Goal: Navigation & Orientation: Understand site structure

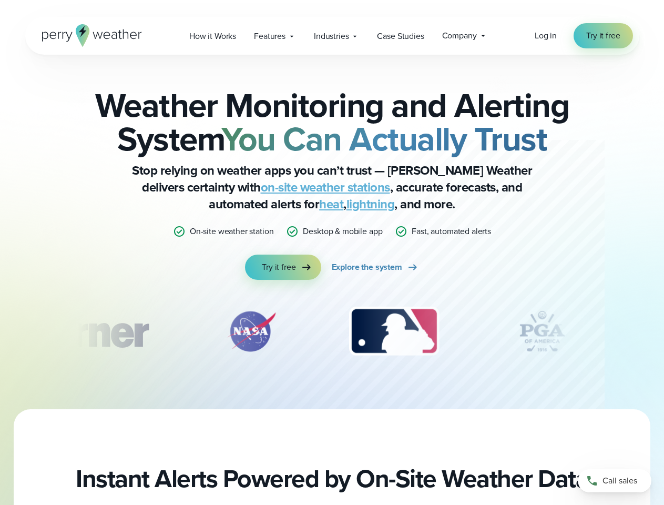
click at [332, 252] on div "Weather Monitoring and Alerting System You Can Actually Trust Stop relying on w…" at bounding box center [332, 183] width 509 height 191
click at [332, 36] on span "Industries" at bounding box center [331, 36] width 35 height 13
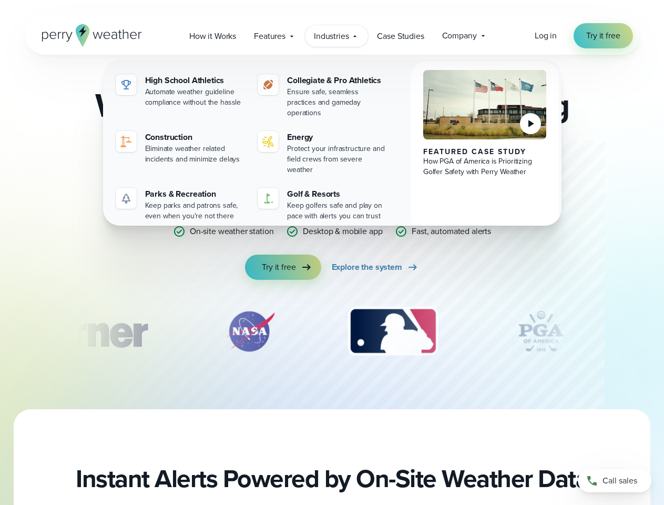
click at [332, 331] on div "slideshow" at bounding box center [332, 331] width 509 height 53
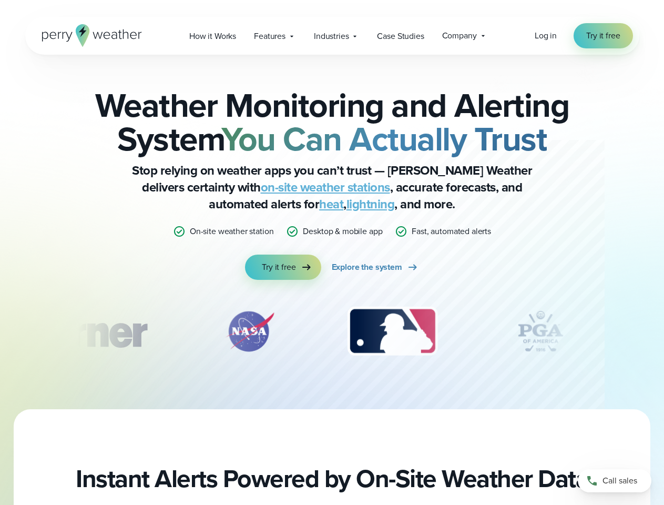
click at [0, 331] on div "Weather Monitoring and Alerting System You Can Actually Trust Stop relying on w…" at bounding box center [332, 232] width 664 height 354
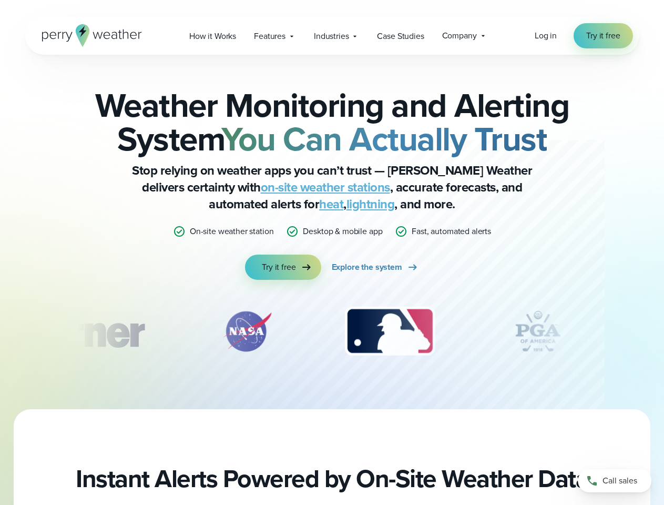
click at [0, 331] on div "Weather Monitoring and Alerting System You Can Actually Trust Stop relying on w…" at bounding box center [332, 232] width 664 height 354
